Goal: Transaction & Acquisition: Purchase product/service

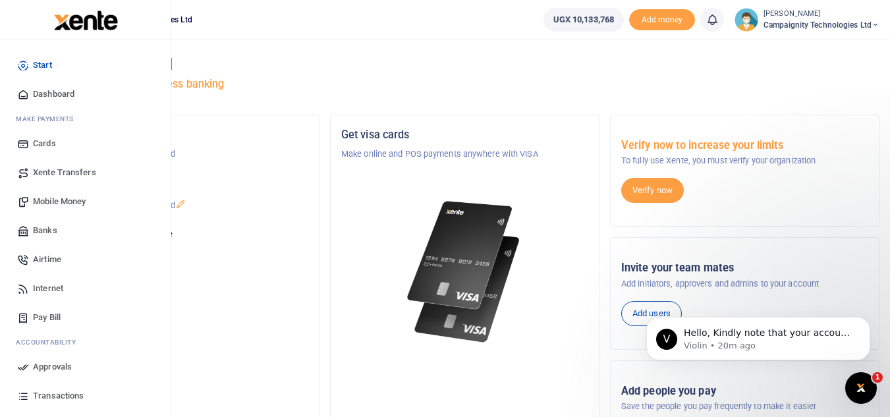
click at [45, 207] on span "Mobile Money" at bounding box center [59, 201] width 53 height 13
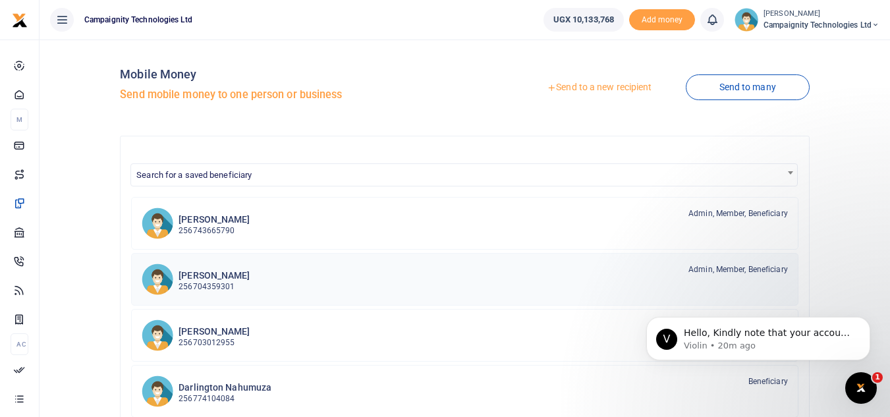
click at [304, 262] on link "Ethan Bampeire 256704359301 Admin, Member, Beneficiary" at bounding box center [464, 279] width 667 height 53
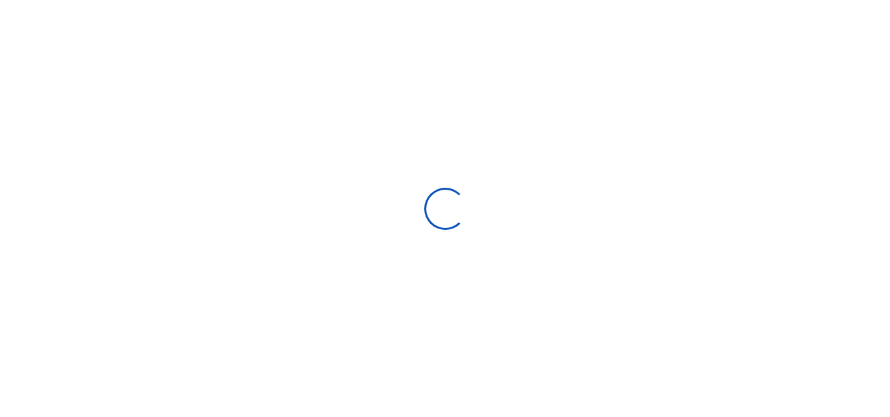
select select "Loading bundles"
select select
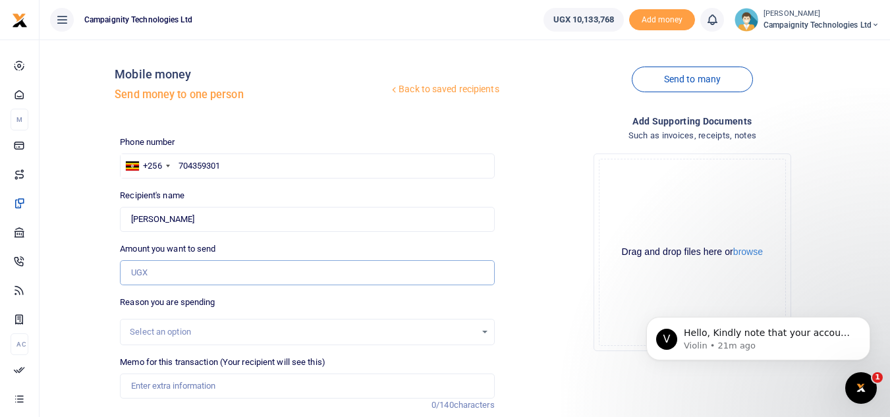
click at [253, 271] on input "Amount you want to send" at bounding box center [307, 272] width 374 height 25
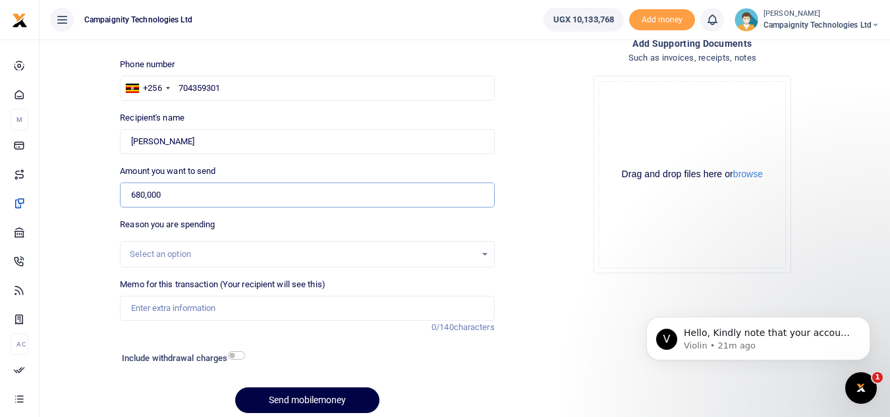
scroll to position [129, 0]
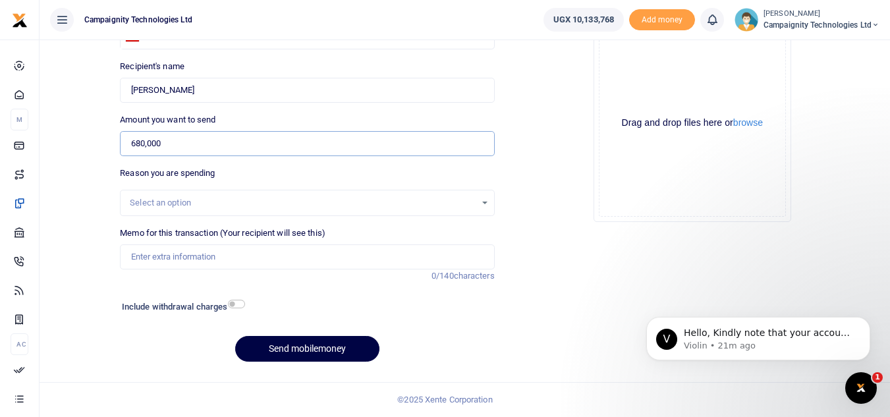
type input "680,000"
click at [316, 255] on input "Memo for this transaction (Your recipient will see this)" at bounding box center [307, 256] width 374 height 25
type input "Balance payment to Ethan for work done in July"
click at [341, 346] on button "Send mobilemoney" at bounding box center [307, 349] width 144 height 26
drag, startPoint x: 899, startPoint y: 191, endPoint x: 244, endPoint y: 150, distance: 656.8
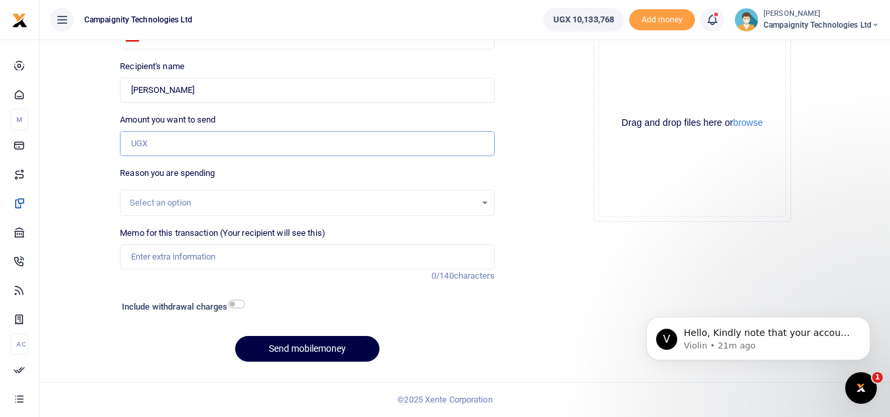
click at [244, 150] on input "Amount you want to send" at bounding box center [307, 143] width 374 height 25
type input "680,000"
click at [190, 258] on input "Memo for this transaction (Your recipient will see this)" at bounding box center [307, 256] width 374 height 25
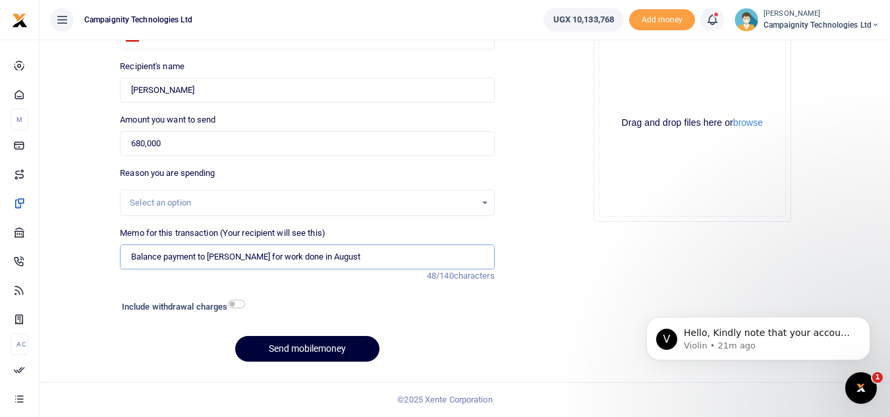
type input "Balance payment to Ethan for work done in August"
click at [314, 354] on button "Send mobilemoney" at bounding box center [307, 349] width 144 height 26
